Goal: Navigation & Orientation: Find specific page/section

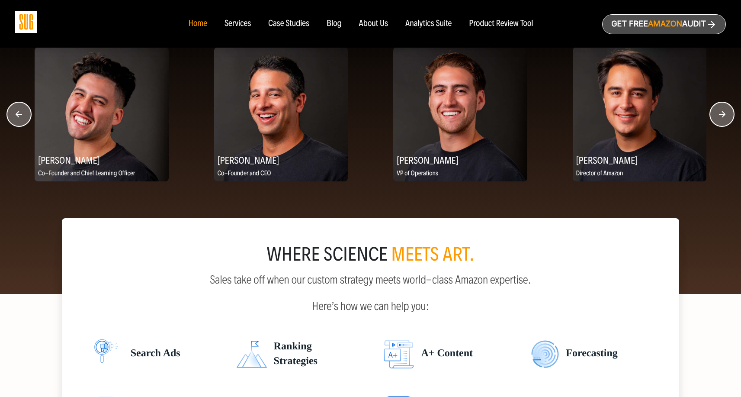
scroll to position [1126, 0]
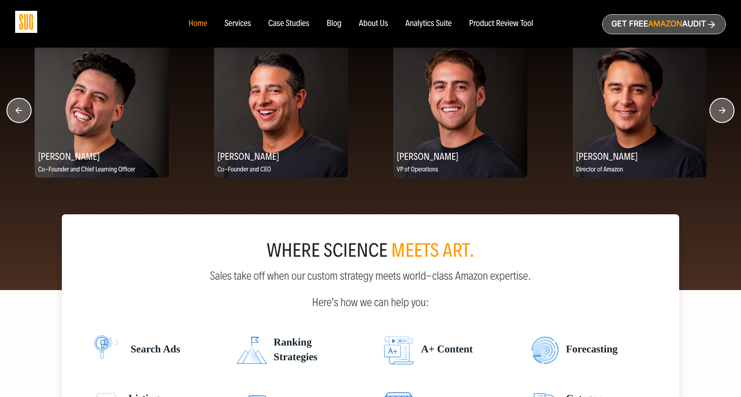
click at [727, 217] on div "Meet our team: the heart of SUG [PERSON_NAME] Amazon Ads Manager [PERSON_NAME] …" at bounding box center [370, 137] width 741 height 305
click at [713, 116] on circle "button" at bounding box center [722, 110] width 24 height 24
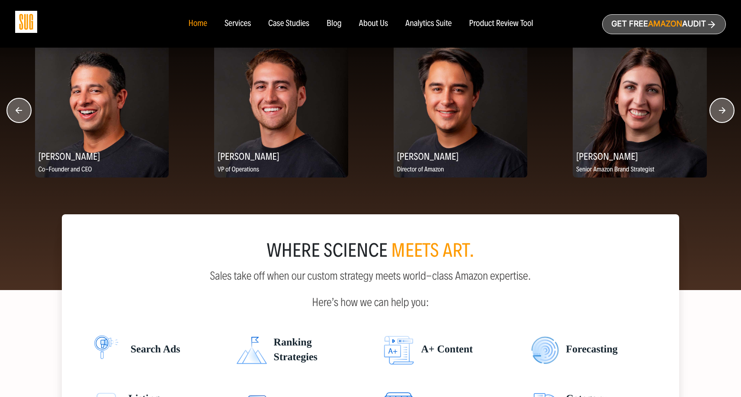
click at [713, 116] on circle "button" at bounding box center [722, 110] width 24 height 24
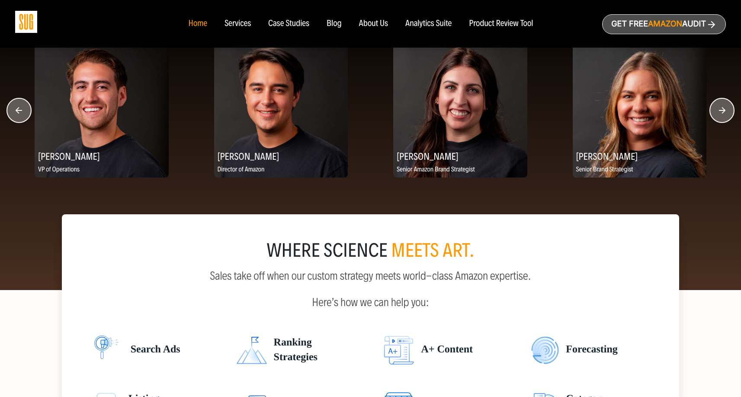
click at [719, 112] on circle "button" at bounding box center [722, 110] width 24 height 24
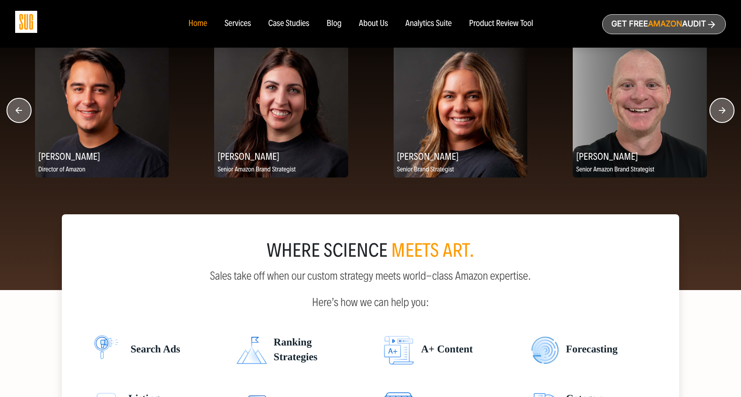
click at [719, 112] on circle "button" at bounding box center [722, 110] width 24 height 24
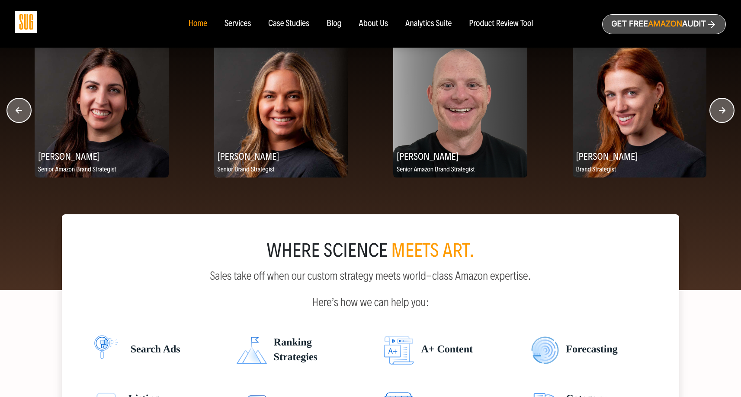
click at [719, 112] on circle "button" at bounding box center [722, 110] width 24 height 24
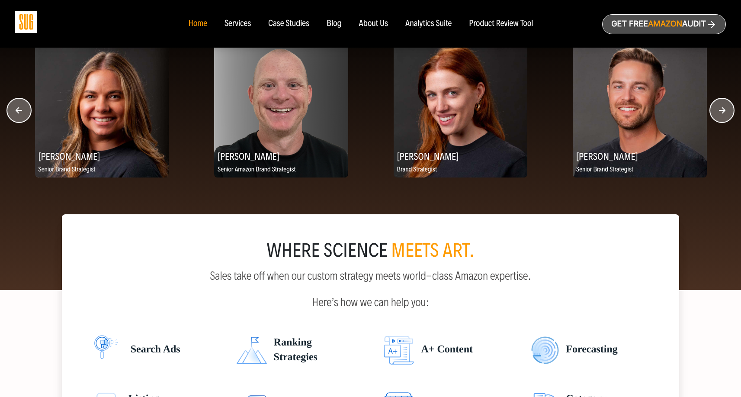
click at [720, 112] on circle "button" at bounding box center [722, 110] width 24 height 24
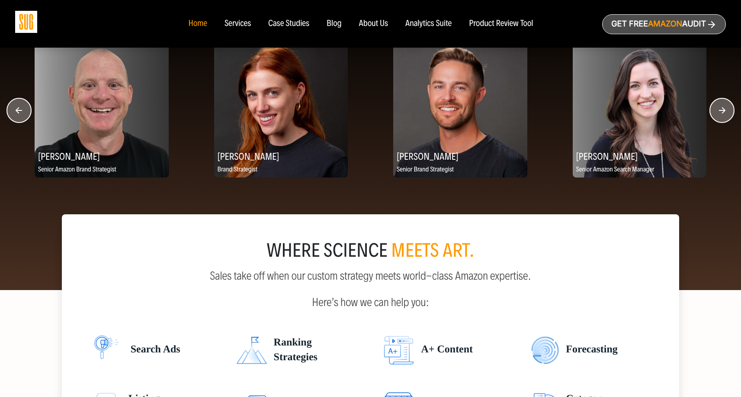
click at [720, 112] on circle "button" at bounding box center [722, 110] width 24 height 24
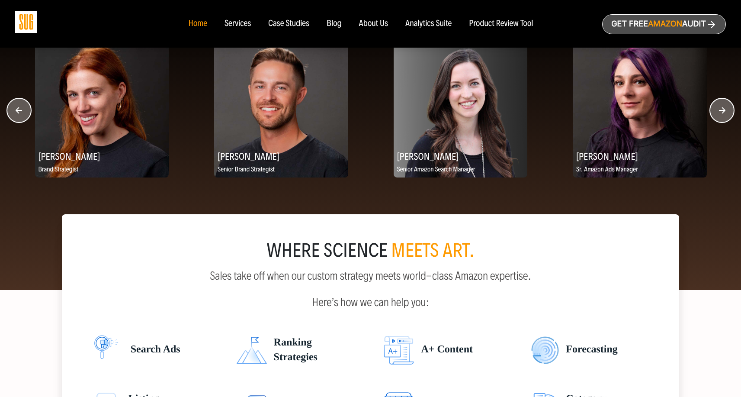
click at [720, 112] on circle "button" at bounding box center [722, 110] width 24 height 24
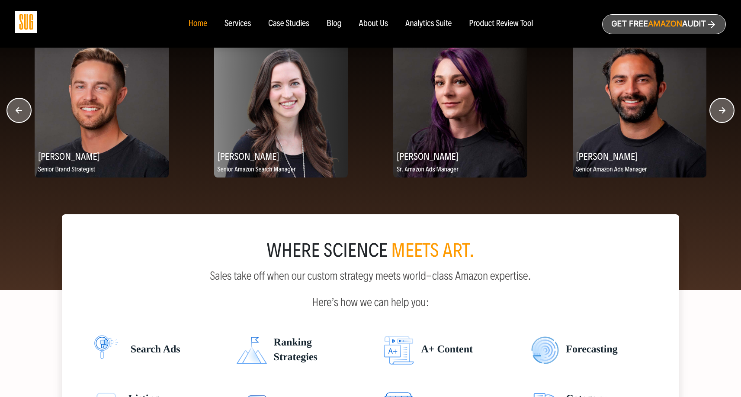
click at [718, 112] on circle "button" at bounding box center [722, 110] width 24 height 24
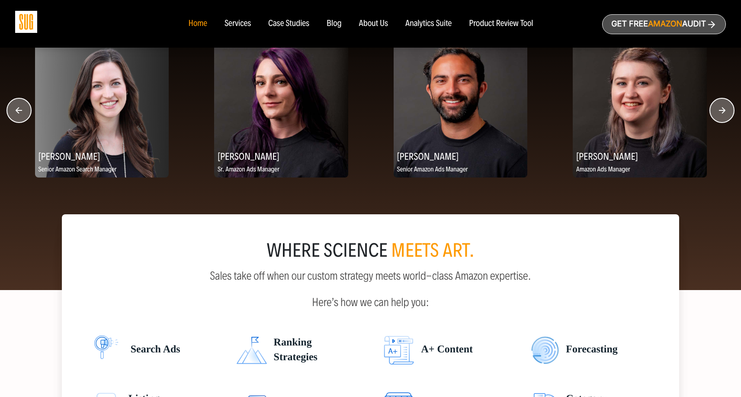
click at [718, 115] on circle "button" at bounding box center [722, 110] width 24 height 24
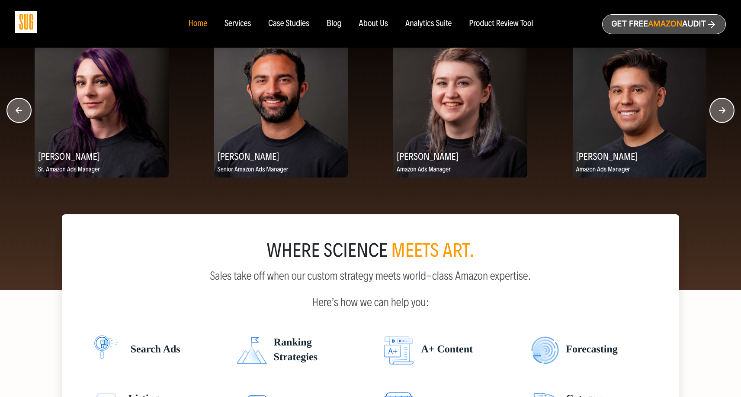
click at [722, 112] on icon "button" at bounding box center [722, 110] width 6 height 6
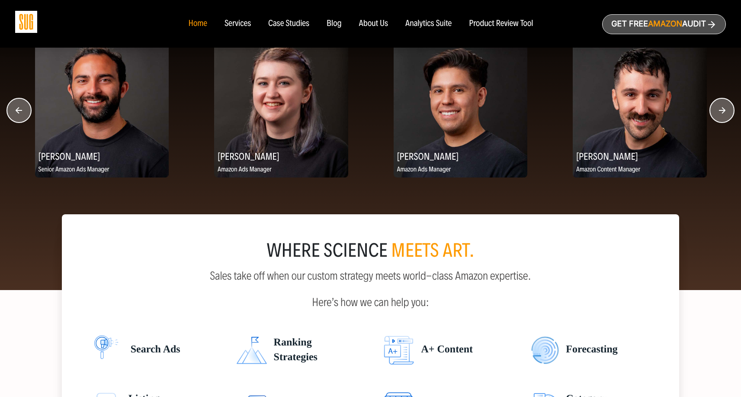
click at [722, 112] on icon "button" at bounding box center [722, 110] width 6 height 6
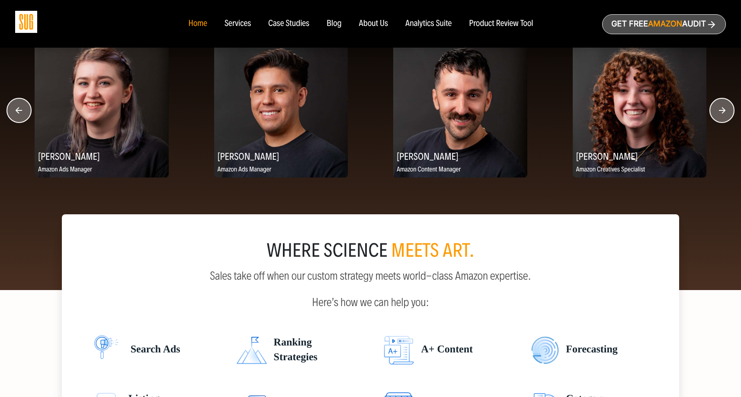
click at [722, 112] on icon "button" at bounding box center [722, 110] width 6 height 6
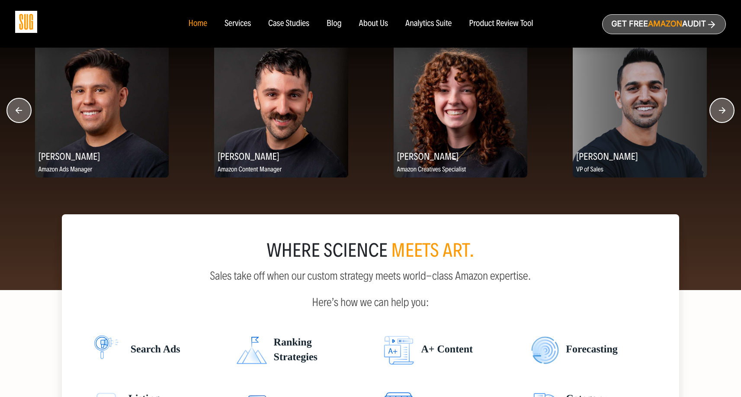
click at [722, 112] on icon "button" at bounding box center [722, 110] width 6 height 6
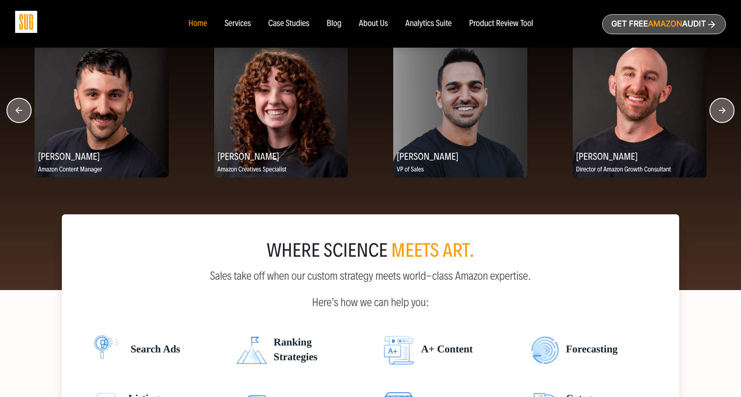
click at [722, 112] on icon "button" at bounding box center [722, 110] width 6 height 6
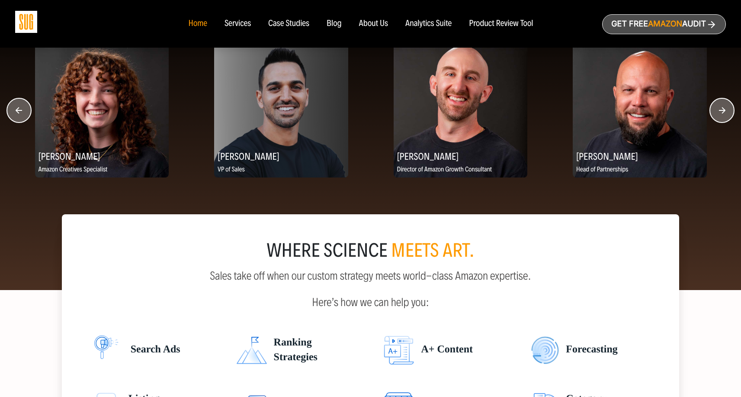
click at [722, 112] on icon "button" at bounding box center [722, 110] width 6 height 6
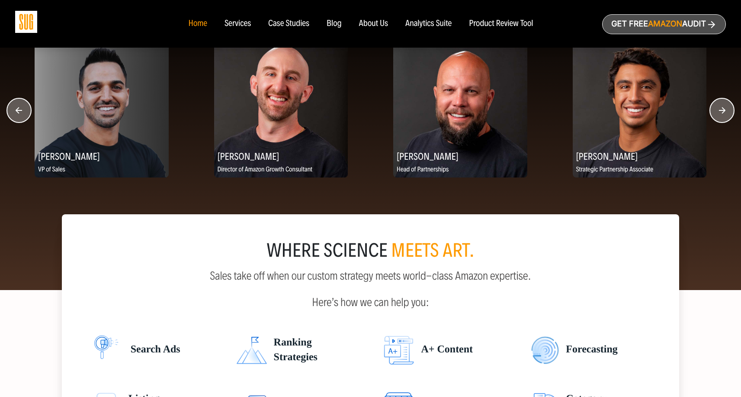
click at [722, 112] on icon "button" at bounding box center [722, 110] width 6 height 6
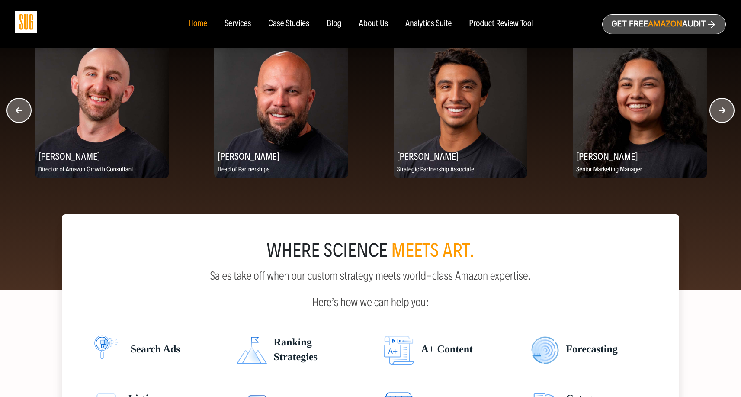
click at [722, 112] on circle "button" at bounding box center [722, 110] width 24 height 24
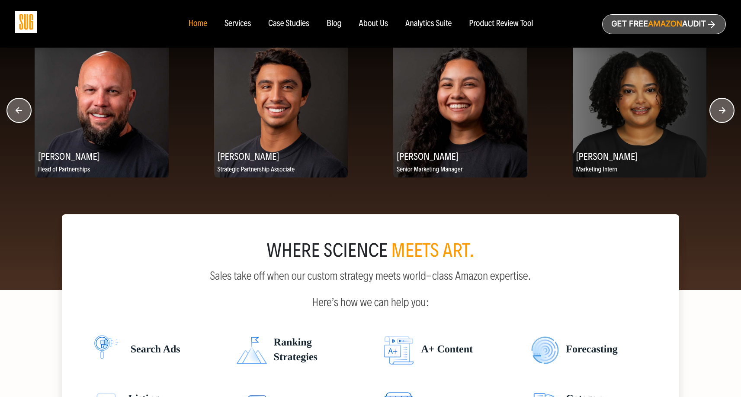
click at [722, 112] on circle "button" at bounding box center [722, 110] width 24 height 24
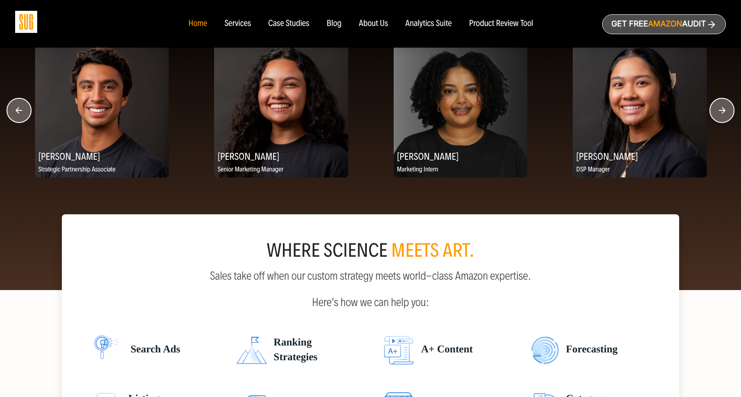
click at [722, 112] on circle "button" at bounding box center [722, 110] width 24 height 24
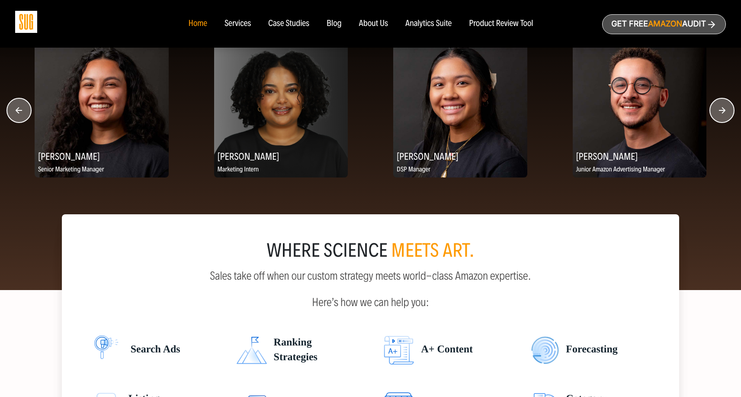
click at [722, 112] on circle "button" at bounding box center [722, 110] width 24 height 24
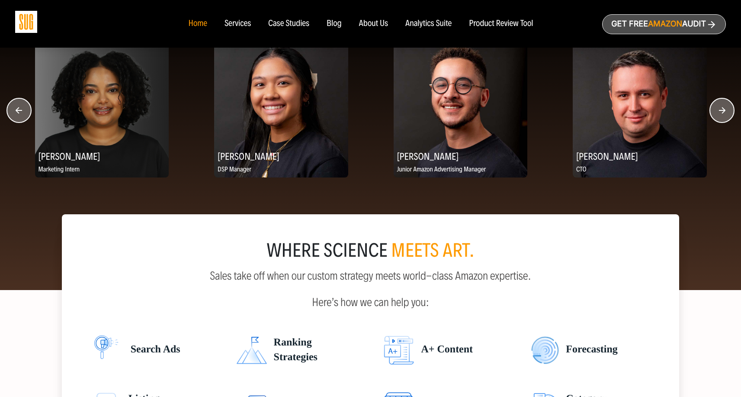
click at [722, 112] on circle "button" at bounding box center [722, 110] width 24 height 24
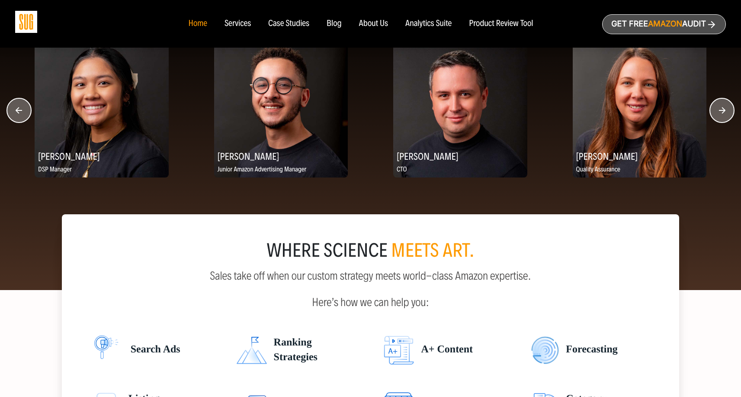
click at [723, 112] on circle "button" at bounding box center [722, 110] width 24 height 24
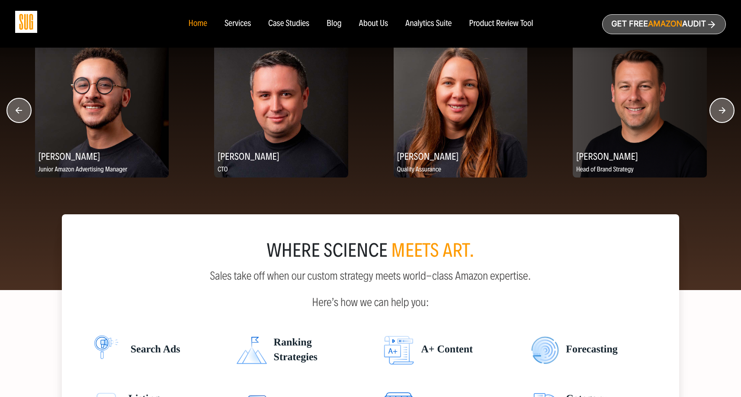
click at [723, 112] on circle "button" at bounding box center [722, 110] width 24 height 24
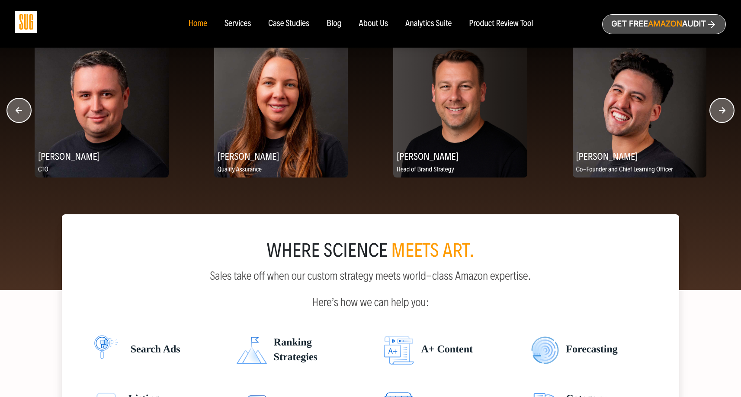
click at [723, 112] on icon "button" at bounding box center [722, 110] width 25 height 25
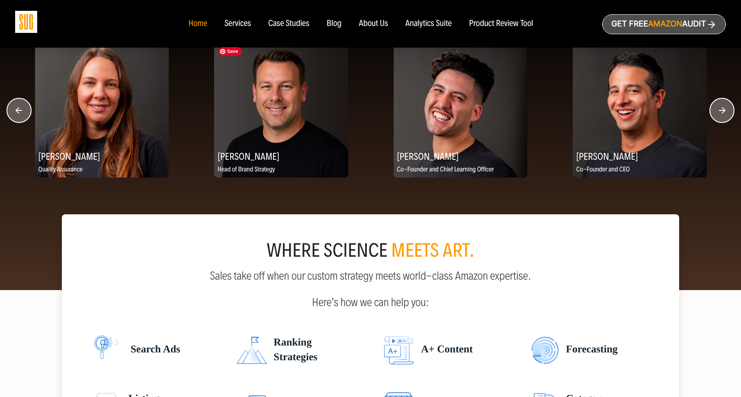
click at [301, 134] on img at bounding box center [281, 110] width 134 height 134
click at [265, 161] on h2 "[PERSON_NAME]" at bounding box center [281, 156] width 134 height 17
click at [718, 109] on circle "button" at bounding box center [722, 110] width 24 height 24
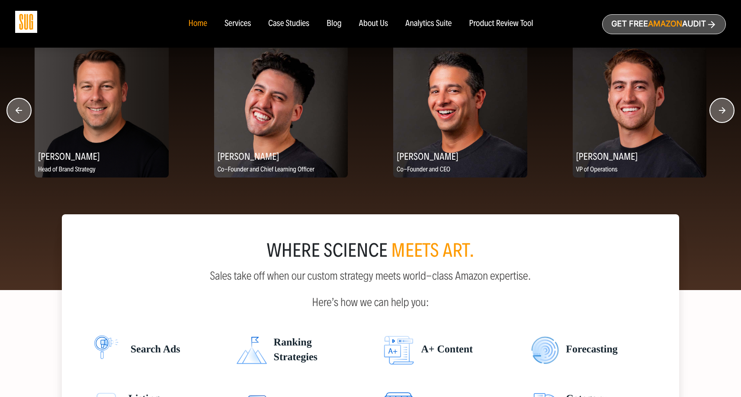
click at [718, 109] on circle "button" at bounding box center [722, 110] width 24 height 24
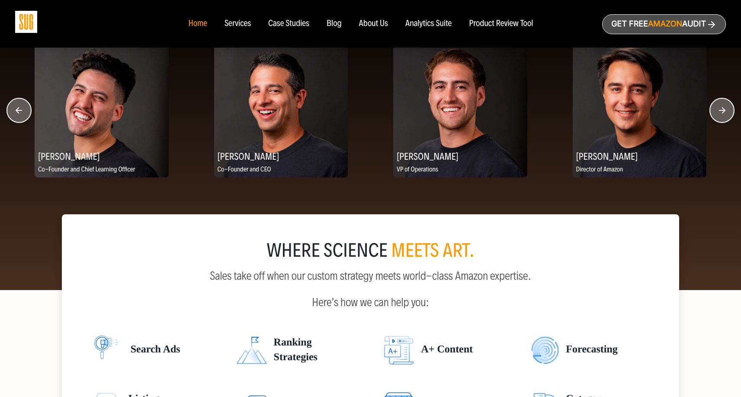
click at [718, 109] on circle "button" at bounding box center [722, 110] width 24 height 24
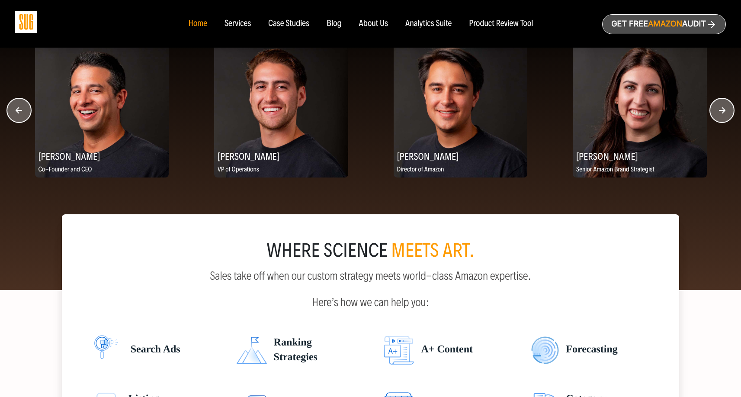
click at [718, 109] on circle "button" at bounding box center [722, 110] width 24 height 24
